Goal: Check status: Check status

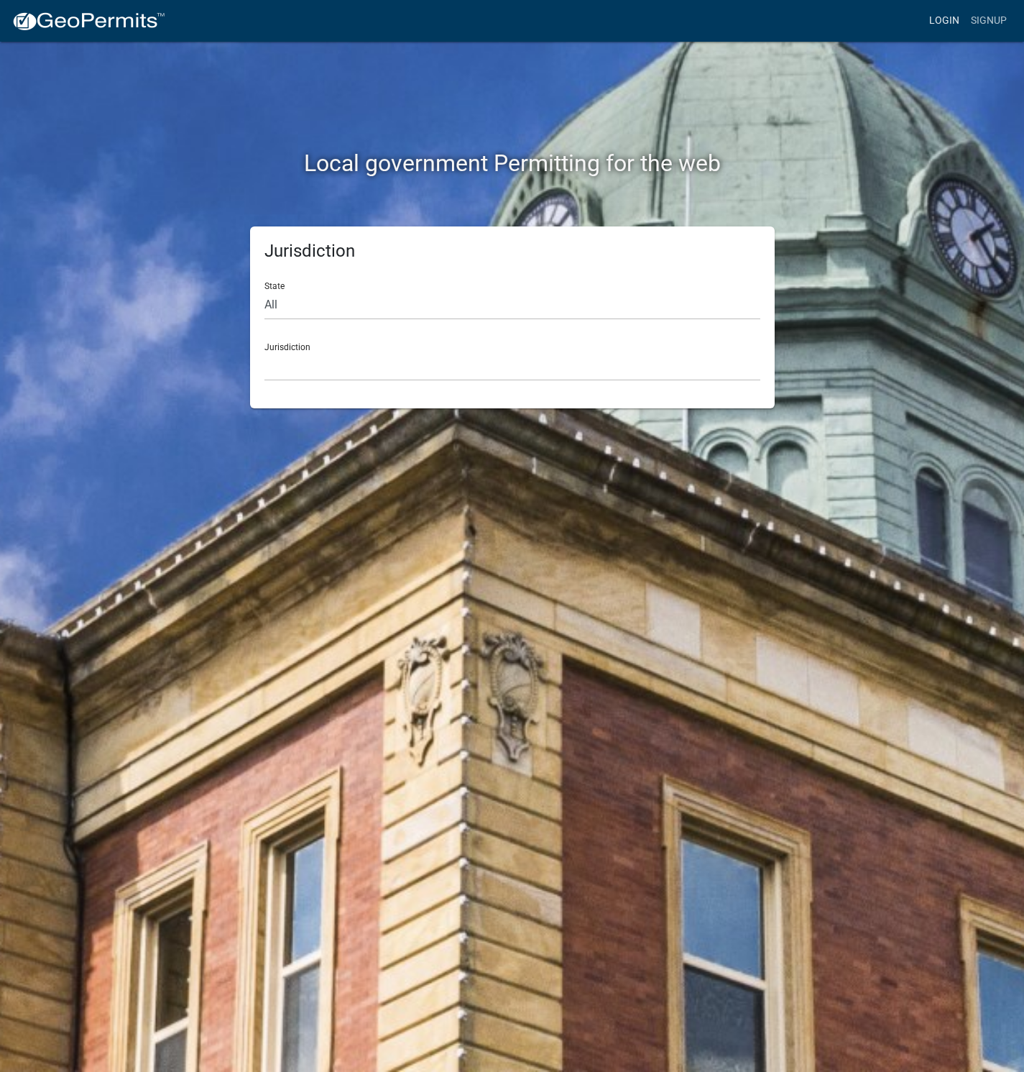
click at [947, 16] on link "Login" at bounding box center [945, 20] width 42 height 27
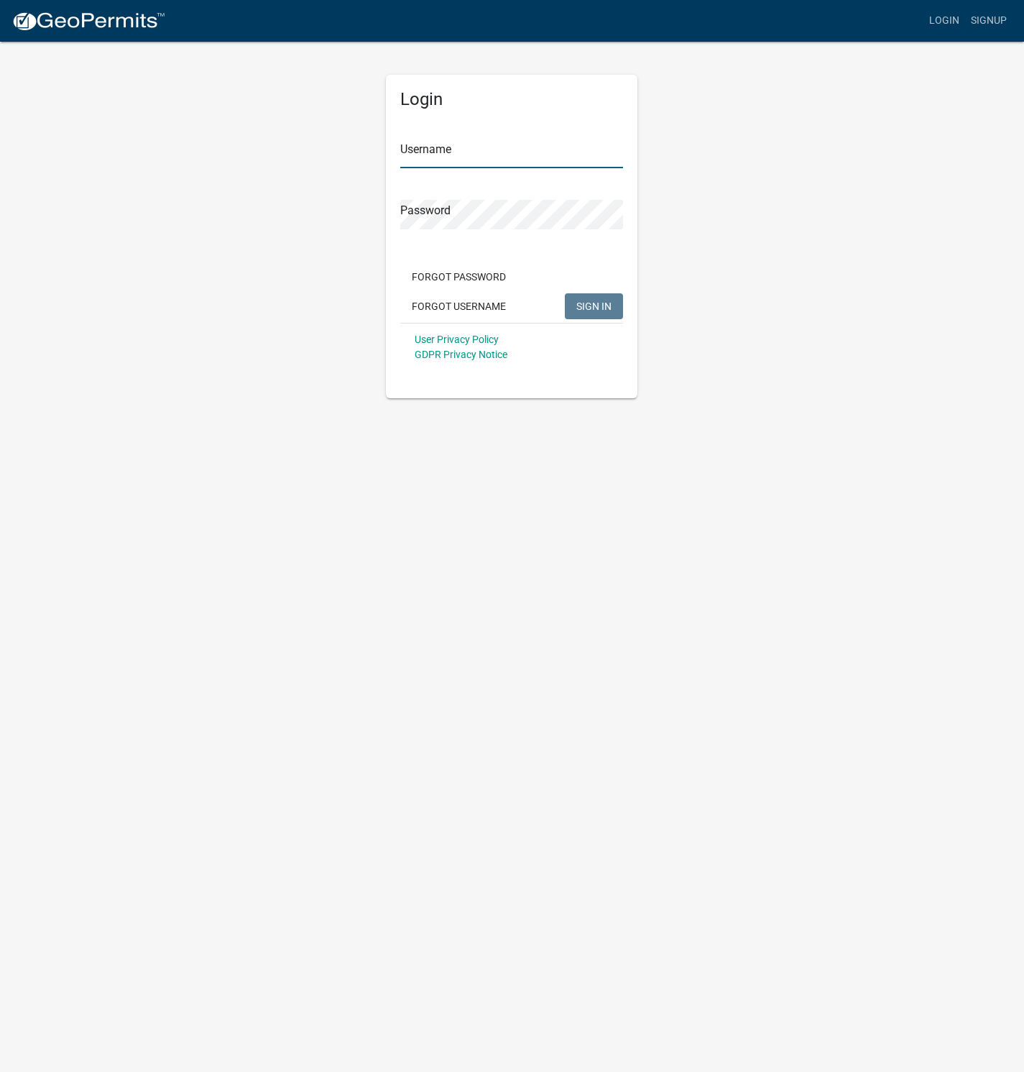
type input "[PERSON_NAME]"
click at [585, 307] on span "SIGN IN" at bounding box center [593, 306] width 35 height 12
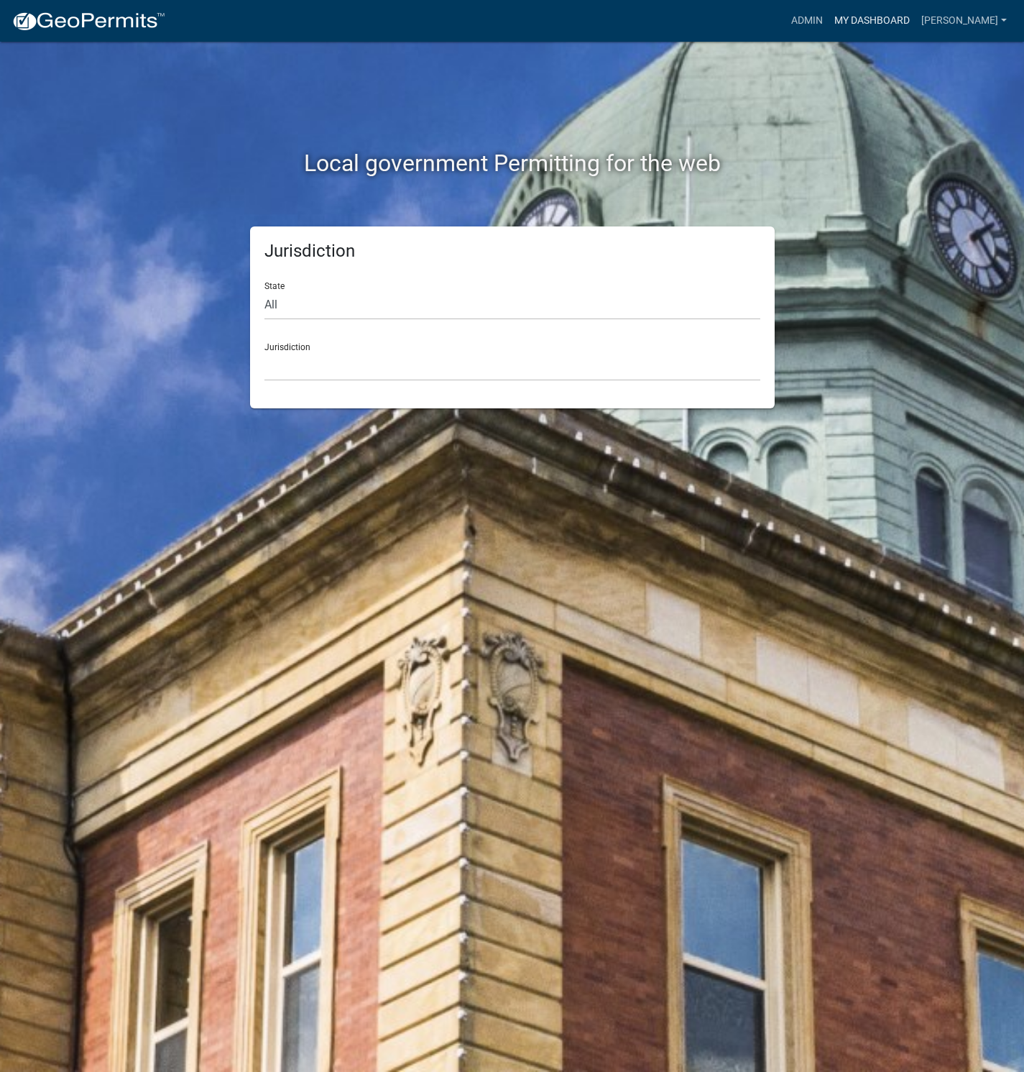
click at [906, 18] on link "My Dashboard" at bounding box center [872, 20] width 87 height 27
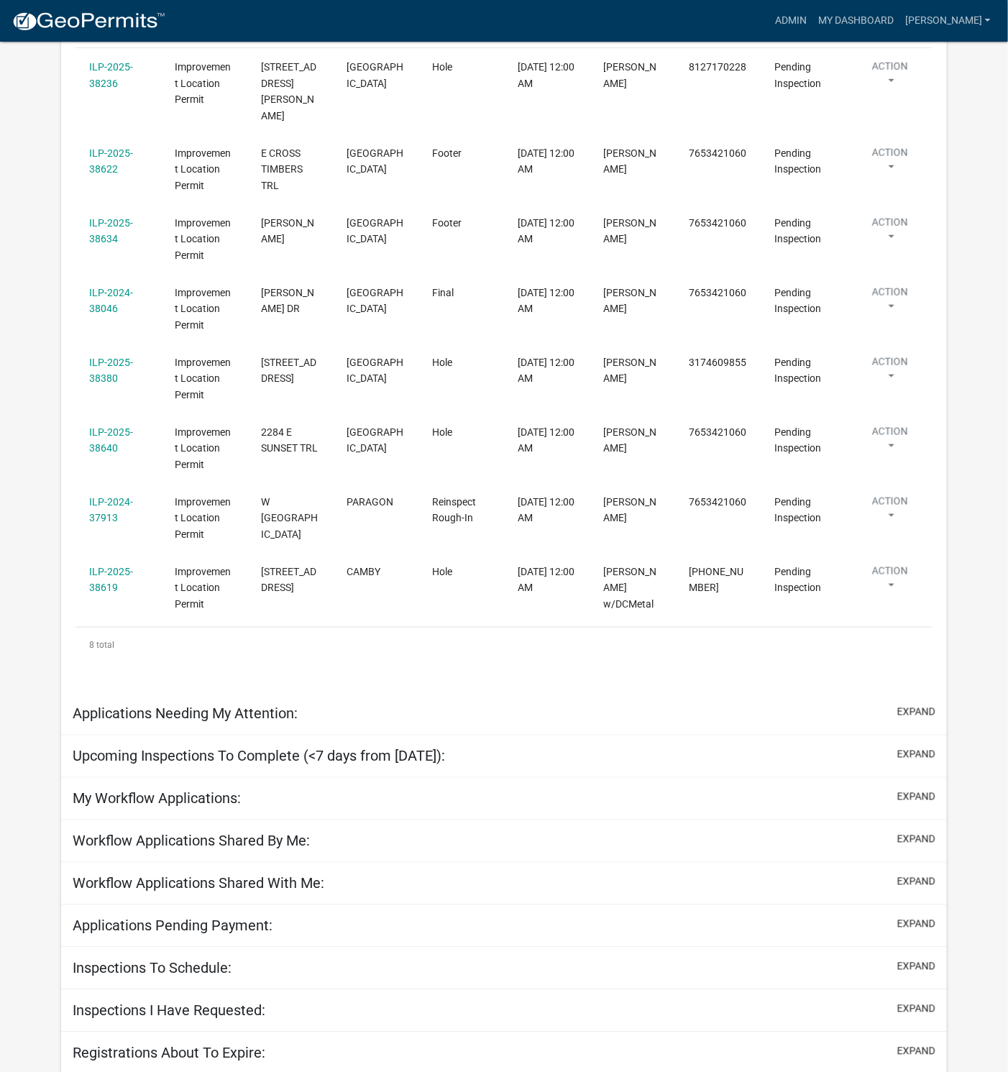
scroll to position [413, 0]
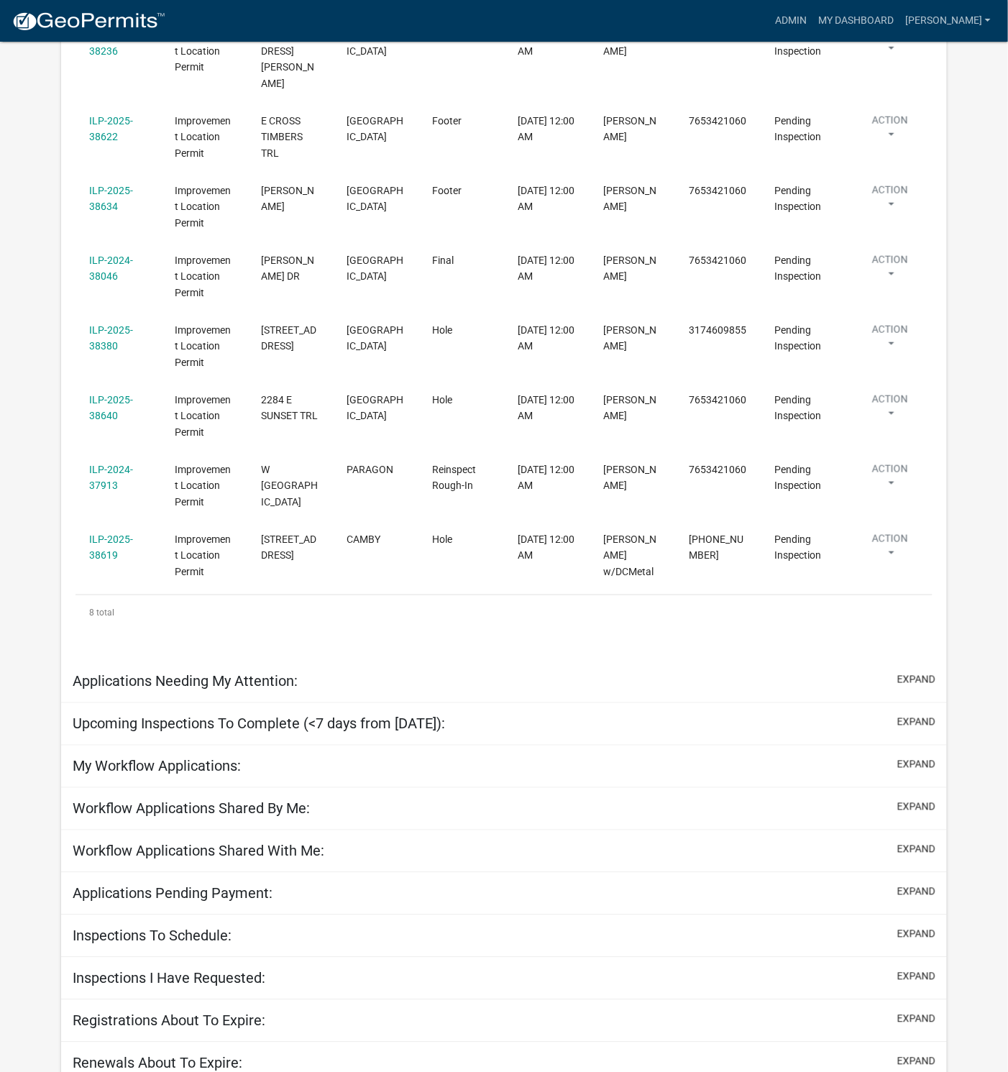
select select "1: 25"
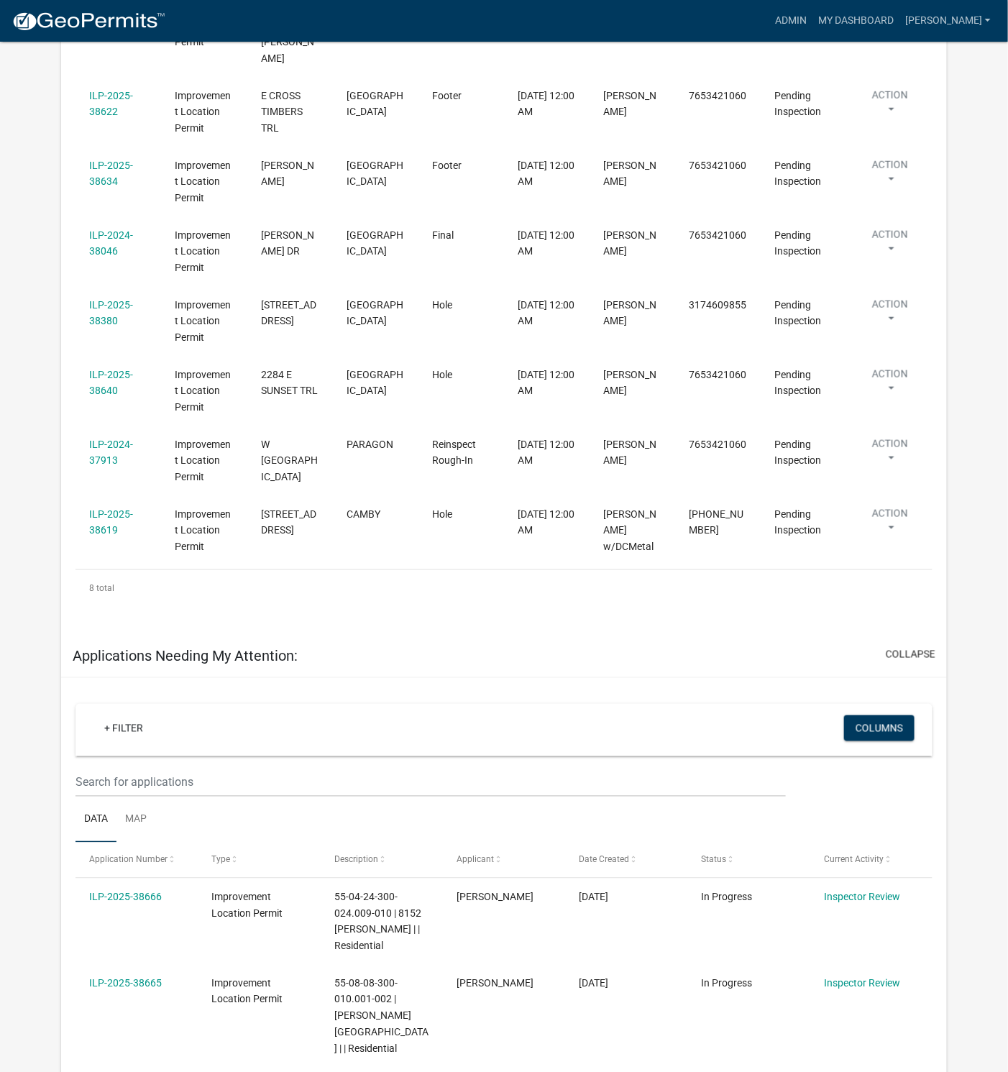
scroll to position [388, 0]
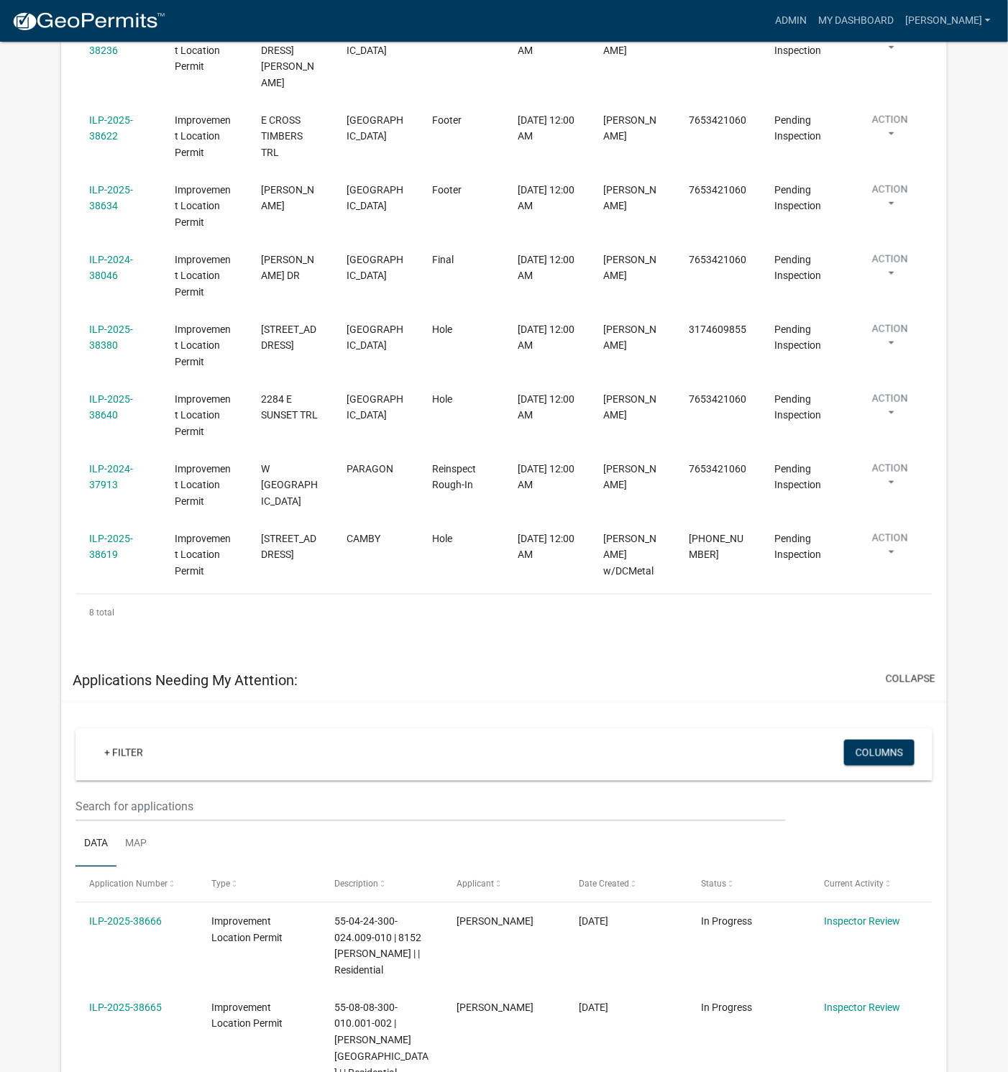
click at [156, 879] on span "Application Number" at bounding box center [128, 884] width 78 height 10
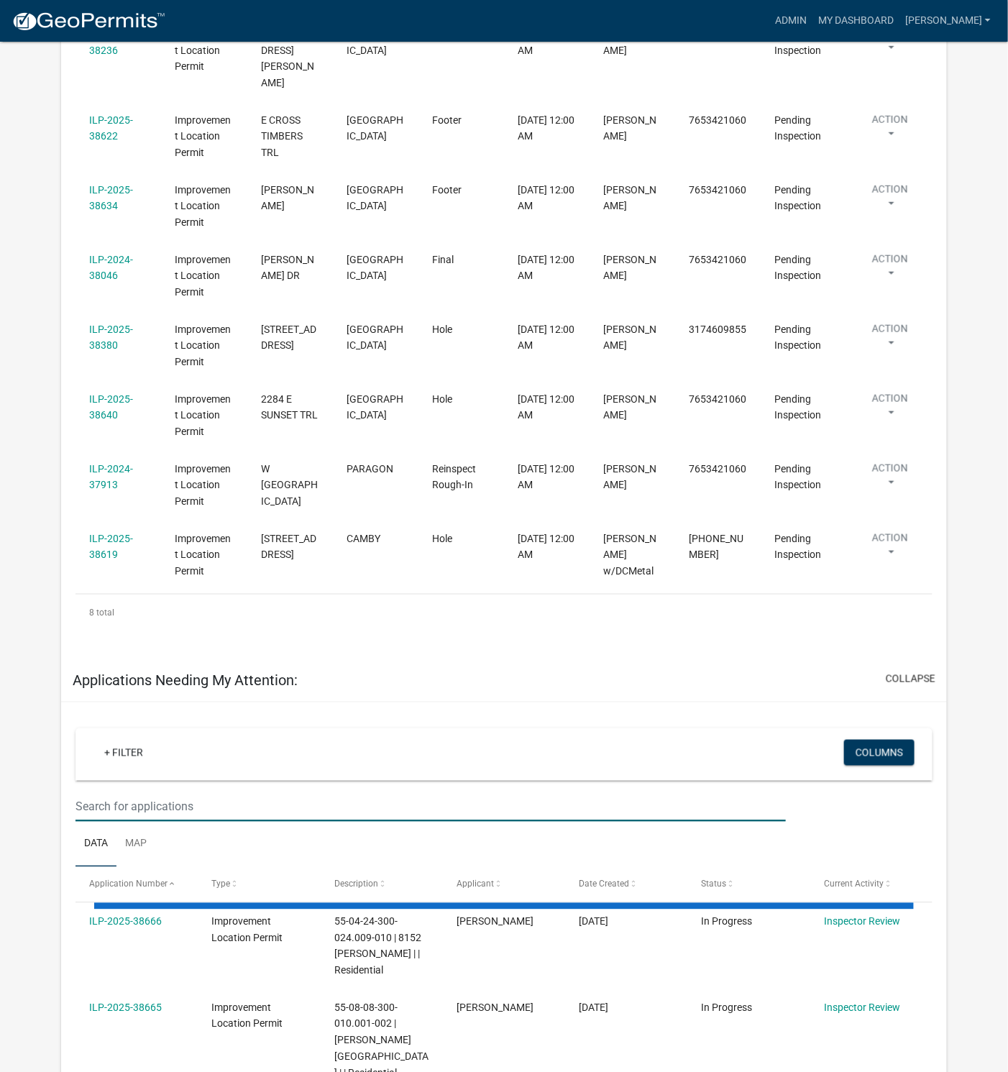
click at [145, 792] on input "text" at bounding box center [430, 806] width 710 height 29
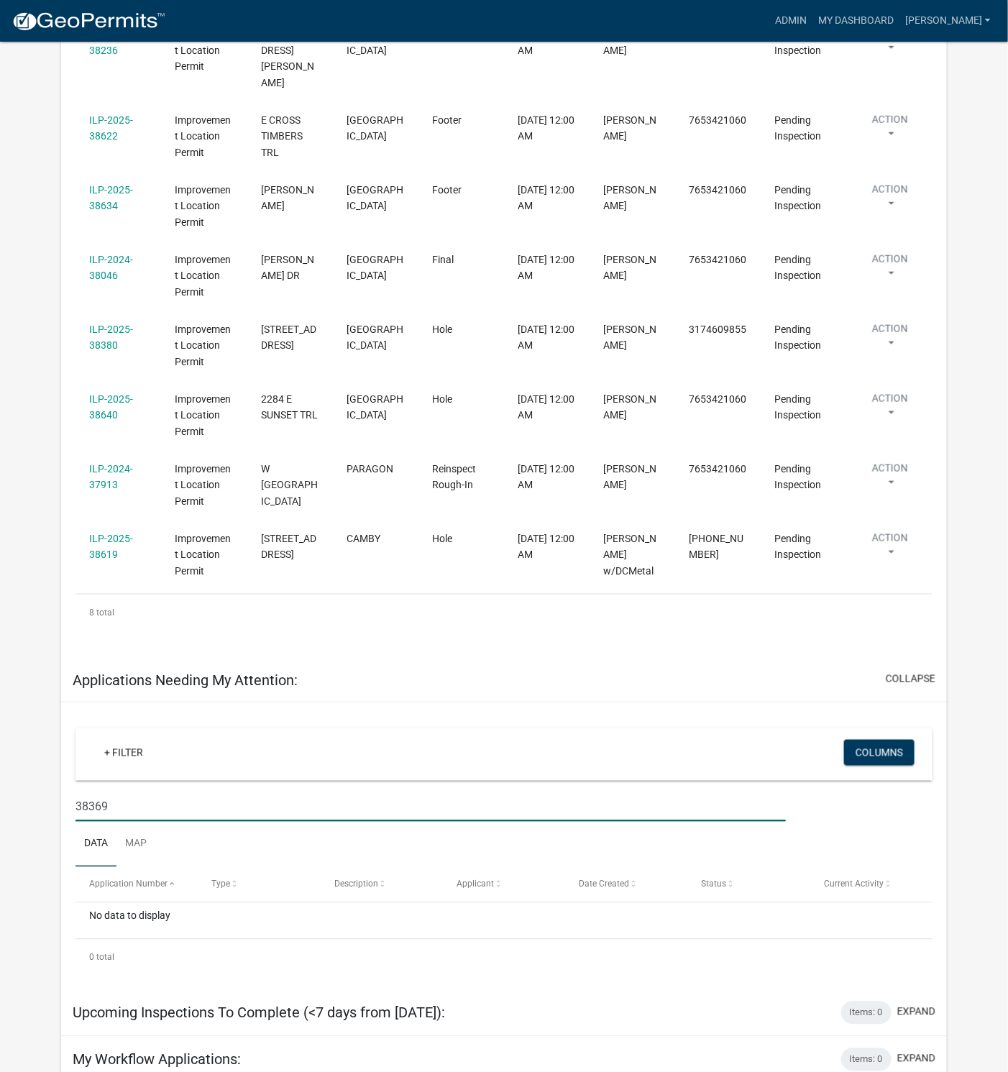
type input "38369"
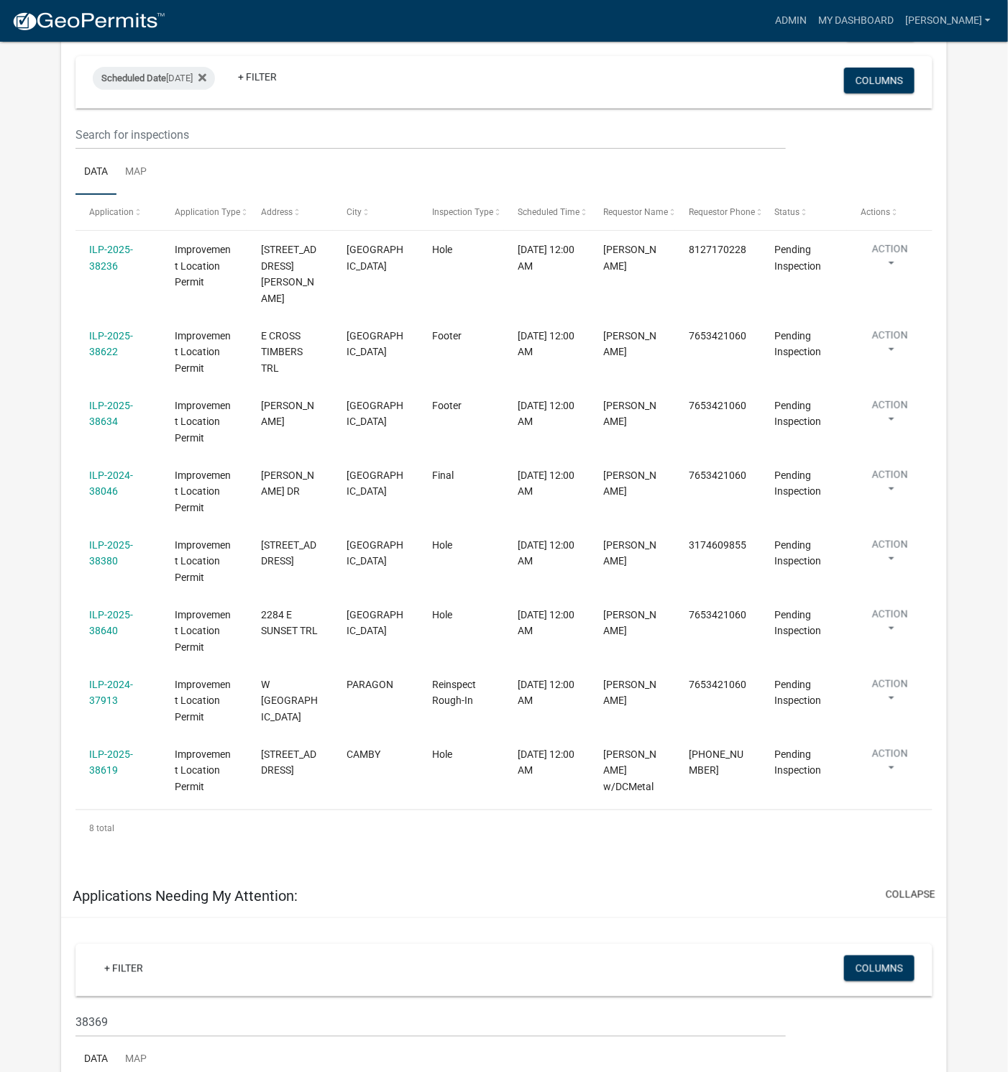
scroll to position [65, 0]
